Goal: Find contact information: Find contact information

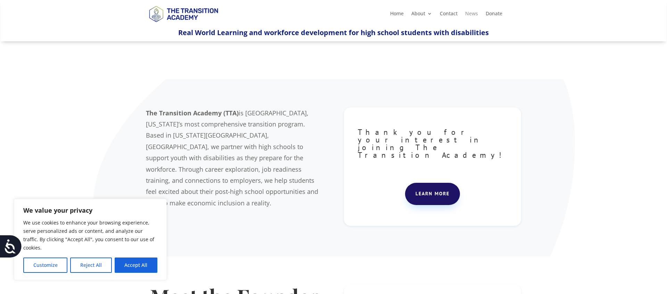
click at [472, 15] on link "News" at bounding box center [471, 15] width 13 height 8
click at [451, 11] on link "Contact" at bounding box center [449, 15] width 18 height 8
click at [149, 264] on button "Accept All" at bounding box center [136, 265] width 43 height 15
